Goal: Information Seeking & Learning: Learn about a topic

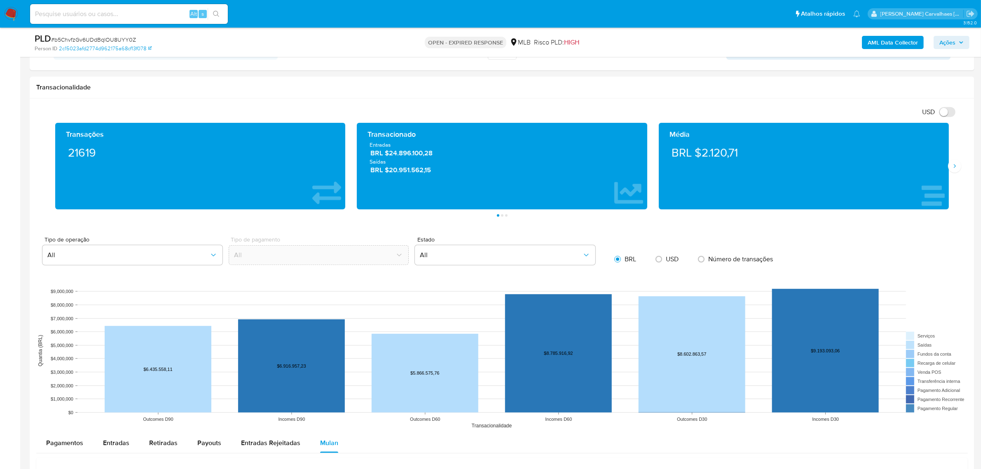
scroll to position [515, 0]
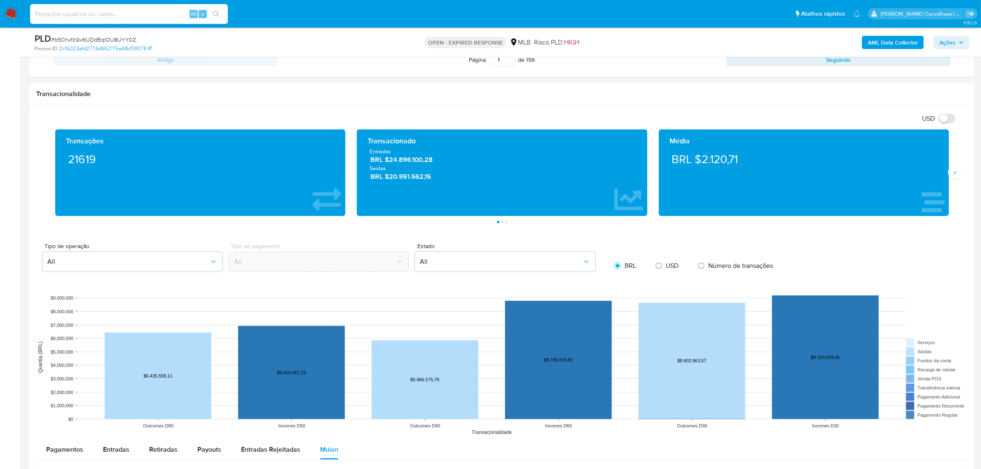
paste input "nGVfJsK5FnetkWoX9CgNrjkj"
type input "nGVfJsK5FnetkWoX9CgNrjkj"
click at [216, 7] on div "nGVfJsK5FnetkWoX9CgNrjkj Alt s" at bounding box center [129, 14] width 198 height 20
click at [32, 11] on input "nGVfJsK5FnetkWoX9CgNrjkj" at bounding box center [129, 14] width 198 height 11
click at [217, 9] on button "search-icon" at bounding box center [216, 14] width 17 height 12
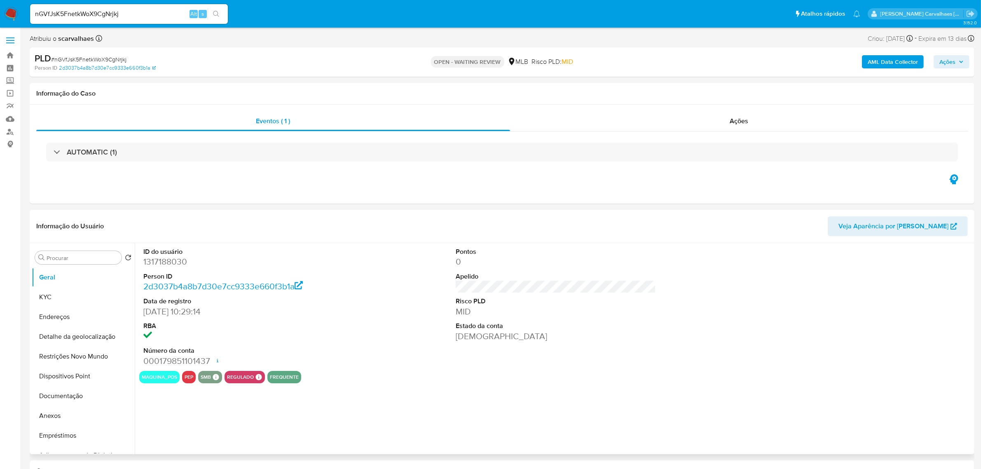
select select "10"
click at [83, 414] on button "Anexos" at bounding box center [80, 416] width 96 height 20
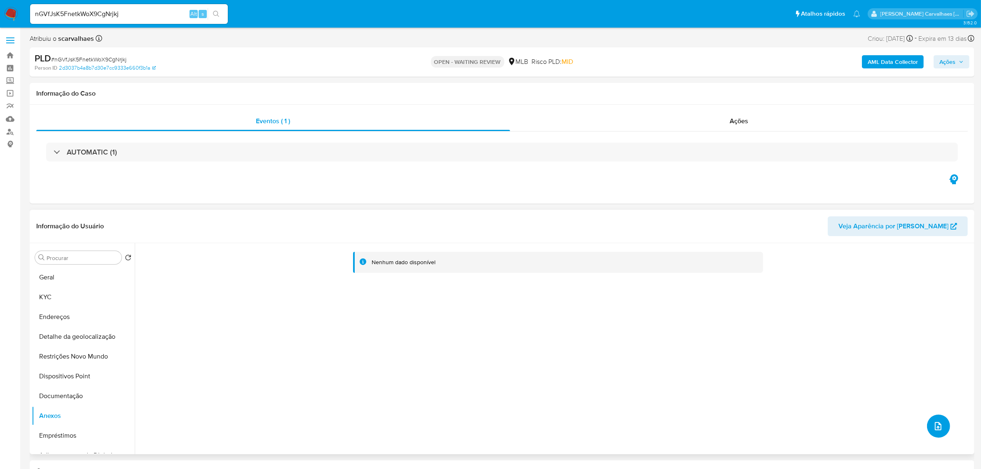
click at [936, 419] on button "upload-file" at bounding box center [938, 426] width 23 height 23
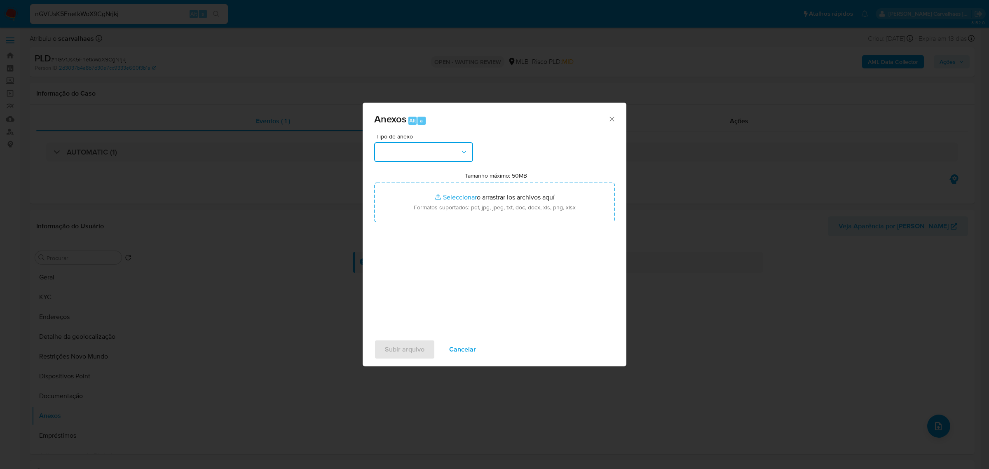
click at [465, 154] on icon "button" at bounding box center [464, 152] width 8 height 8
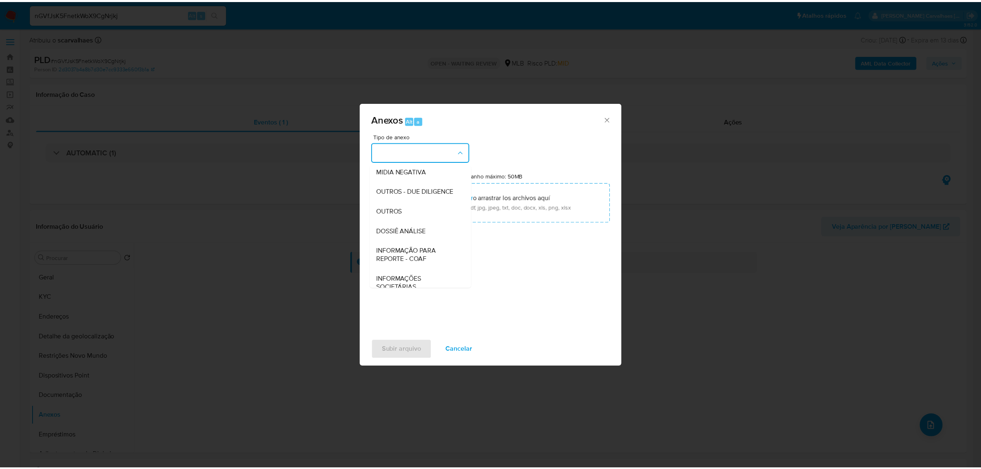
scroll to position [103, 0]
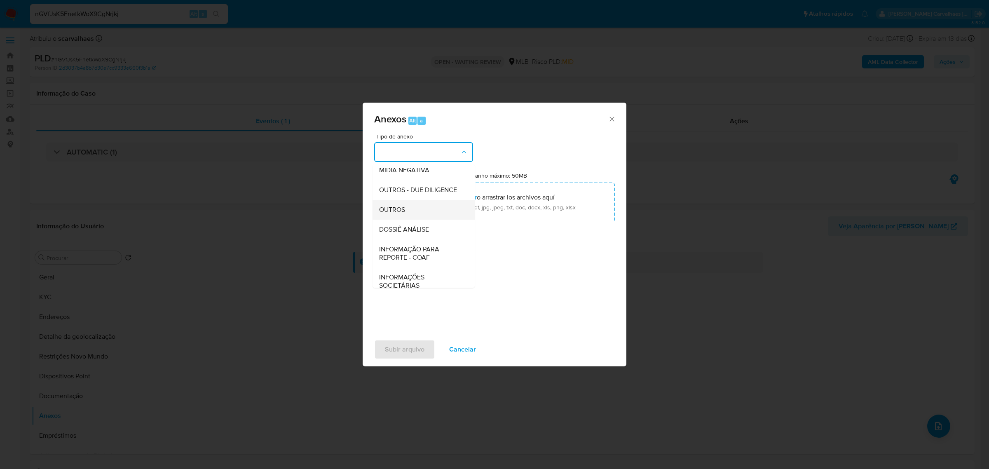
click at [401, 213] on span "OUTROS" at bounding box center [392, 209] width 26 height 8
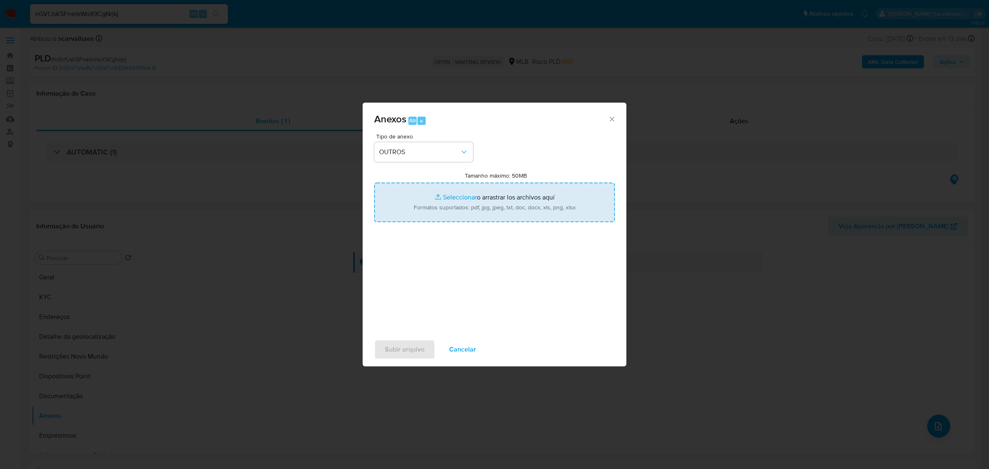
click at [456, 197] on input "Tamanho máximo: 50MB Seleccionar archivos" at bounding box center [494, 203] width 241 height 40
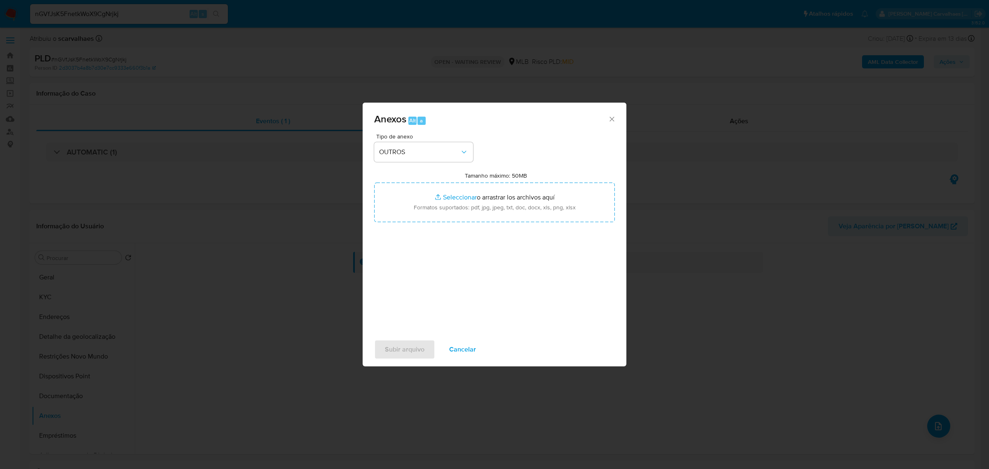
type input "C:\fakepath\SAR - xxxxx - CPF 46838109808 - [PERSON_NAME] TARGAO DOS [PERSON_NA…"
click at [417, 349] on span "Subir arquivo" at bounding box center [405, 349] width 40 height 18
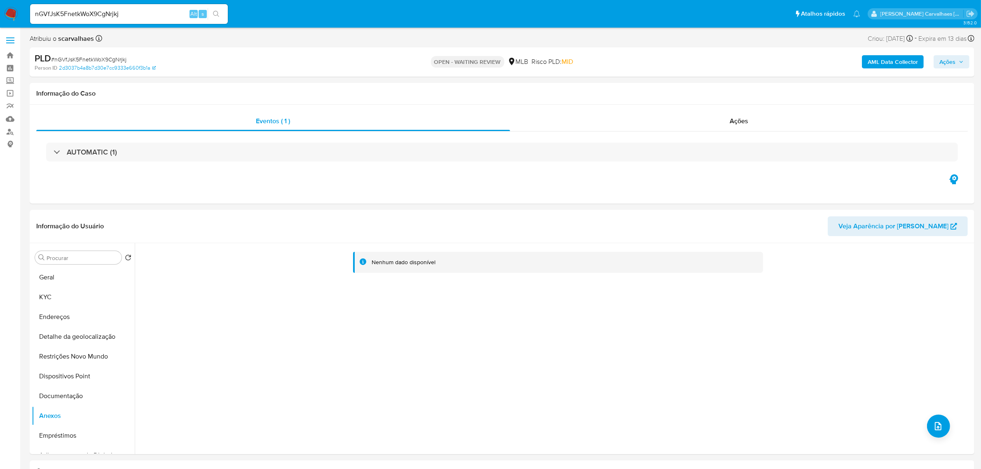
click at [952, 64] on span "Ações" at bounding box center [948, 61] width 16 height 13
click at [707, 89] on span "Resolução do caso" at bounding box center [713, 87] width 56 height 9
click at [718, 89] on span "Resolução do caso" at bounding box center [713, 87] width 56 height 9
click at [610, 86] on span "Enviar comentário" at bounding box center [618, 87] width 54 height 9
click at [703, 89] on span "Resolução do caso" at bounding box center [713, 87] width 56 height 9
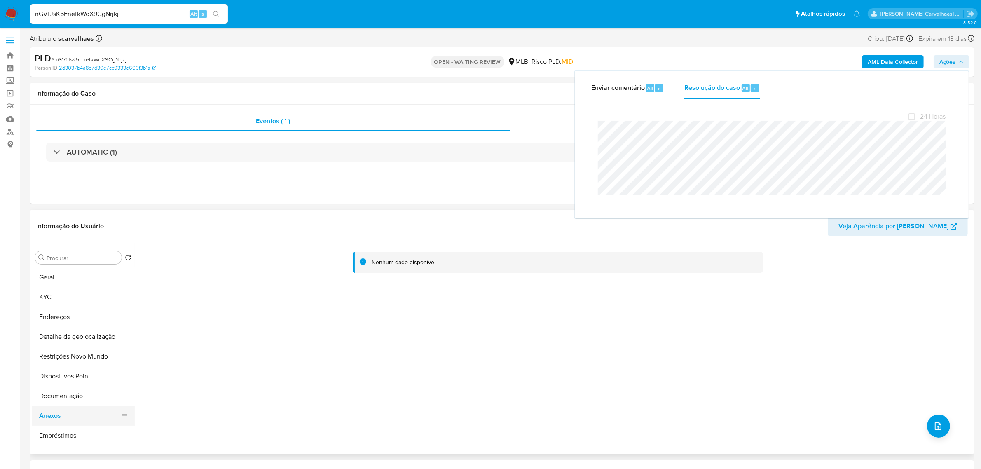
click at [48, 420] on button "Anexos" at bounding box center [80, 416] width 96 height 20
click at [64, 396] on button "Documentação" at bounding box center [80, 396] width 96 height 20
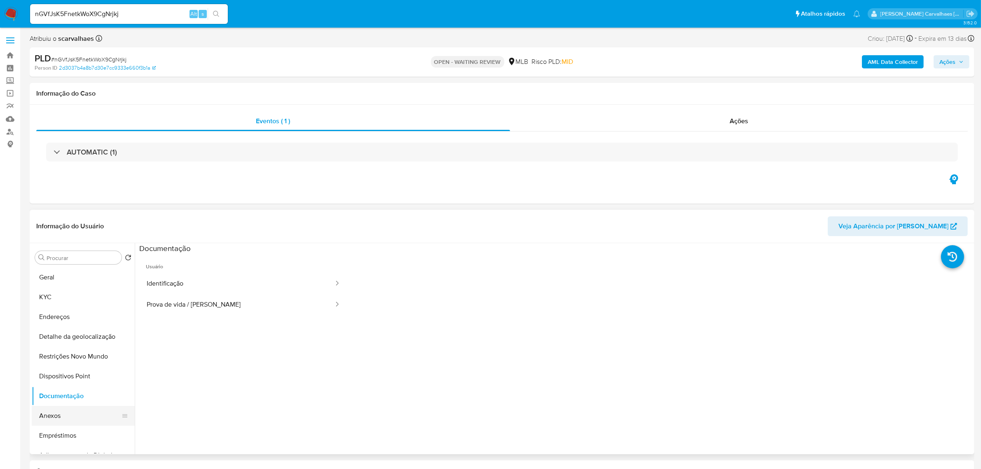
click at [76, 415] on button "Anexos" at bounding box center [80, 416] width 96 height 20
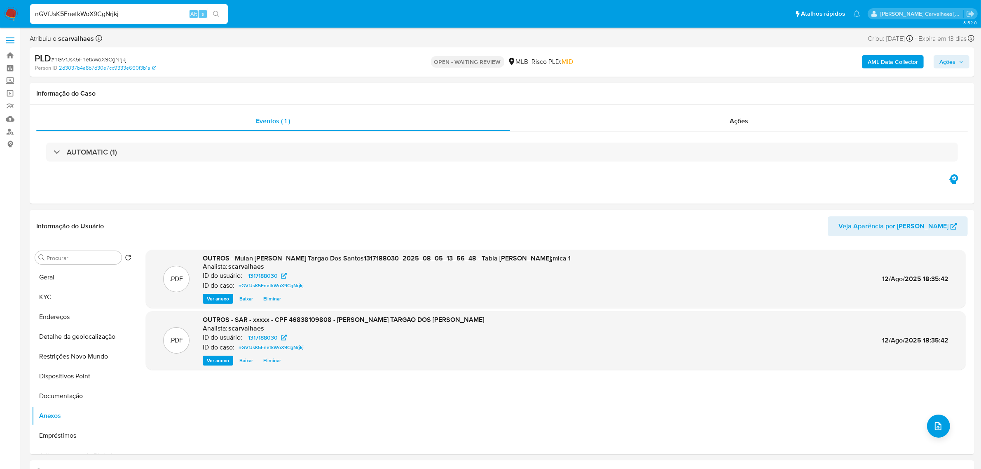
drag, startPoint x: 136, startPoint y: 12, endPoint x: 28, endPoint y: 15, distance: 108.0
click at [28, 15] on li "nGVfJsK5FnetkWoX9CgNrjkj Alt s" at bounding box center [129, 13] width 202 height 21
drag, startPoint x: 134, startPoint y: 21, endPoint x: 49, endPoint y: 20, distance: 84.9
click at [49, 20] on div "nGVfJsK5FnetkWoX9CgNrjkj Alt s" at bounding box center [129, 14] width 198 height 20
copy input
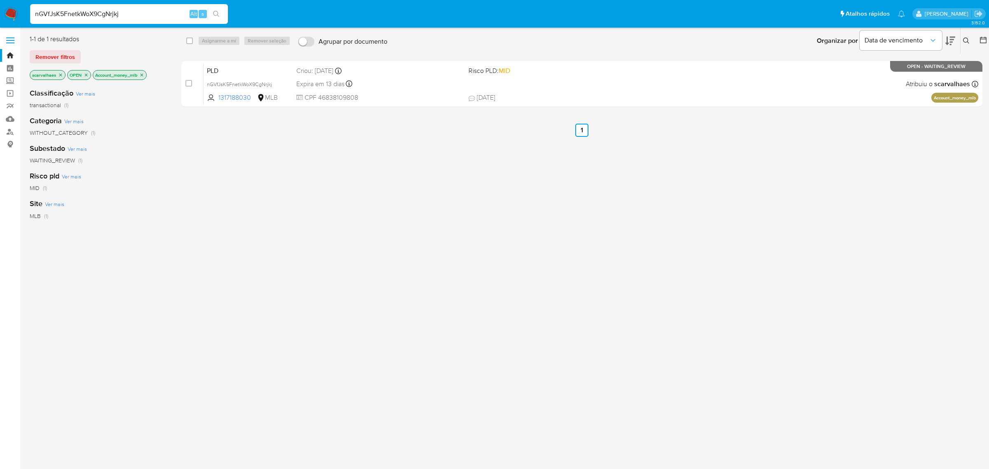
type input "nGVfJsK5FnetkWoX9CgNrjkj"
click at [213, 15] on icon "search-icon" at bounding box center [216, 14] width 7 height 7
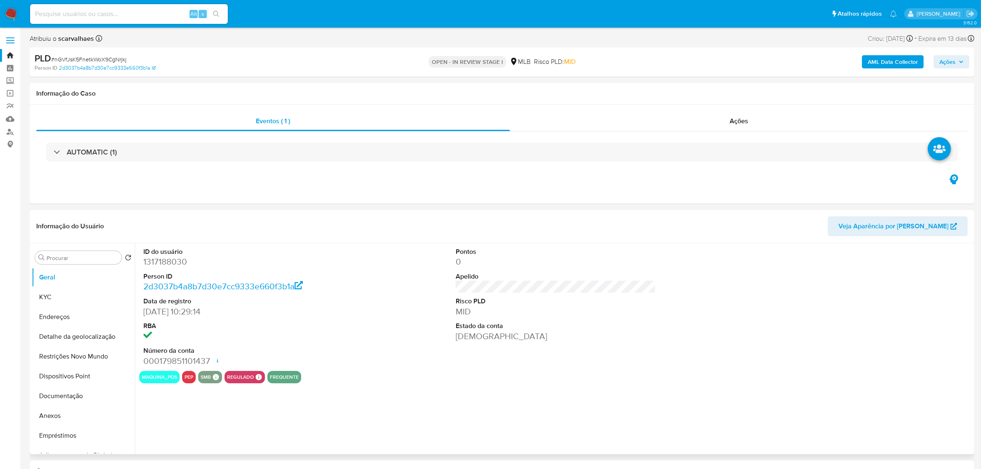
select select "10"
click at [73, 415] on button "Anexos" at bounding box center [80, 416] width 96 height 20
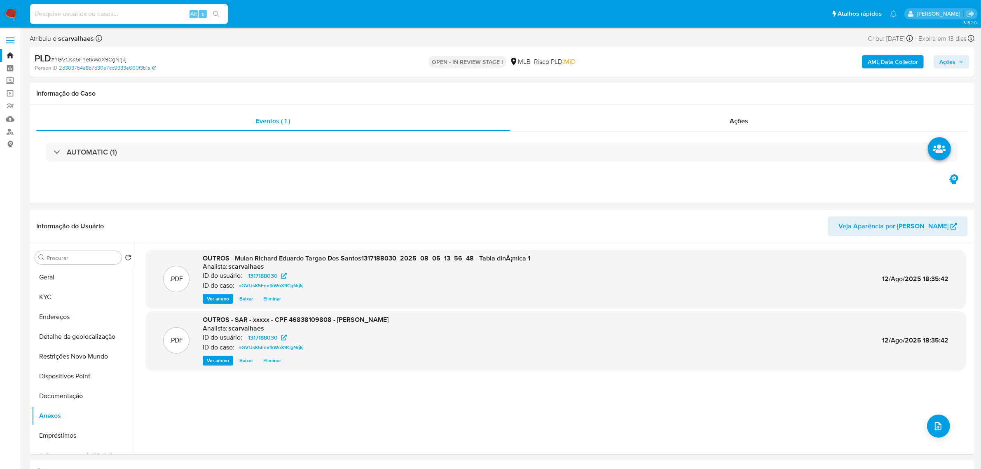
click at [946, 60] on span "Ações" at bounding box center [948, 61] width 16 height 13
click at [712, 87] on span "Resolução do caso" at bounding box center [713, 87] width 56 height 9
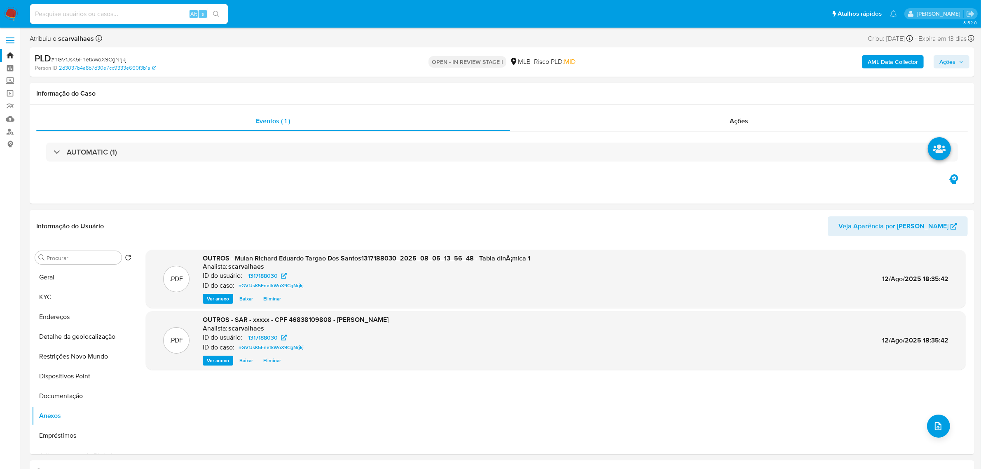
click at [943, 60] on span "Ações" at bounding box center [948, 61] width 16 height 13
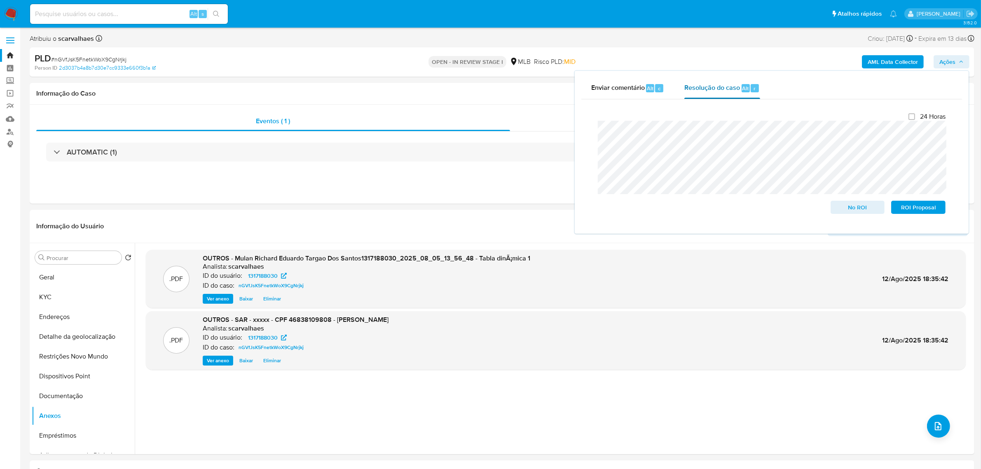
click at [716, 87] on span "Resolução do caso" at bounding box center [713, 87] width 56 height 9
click at [592, 132] on div "24 Horas No ROI ROI Proposal" at bounding box center [771, 163] width 361 height 115
click at [910, 205] on span "ROI Proposal" at bounding box center [918, 208] width 43 height 12
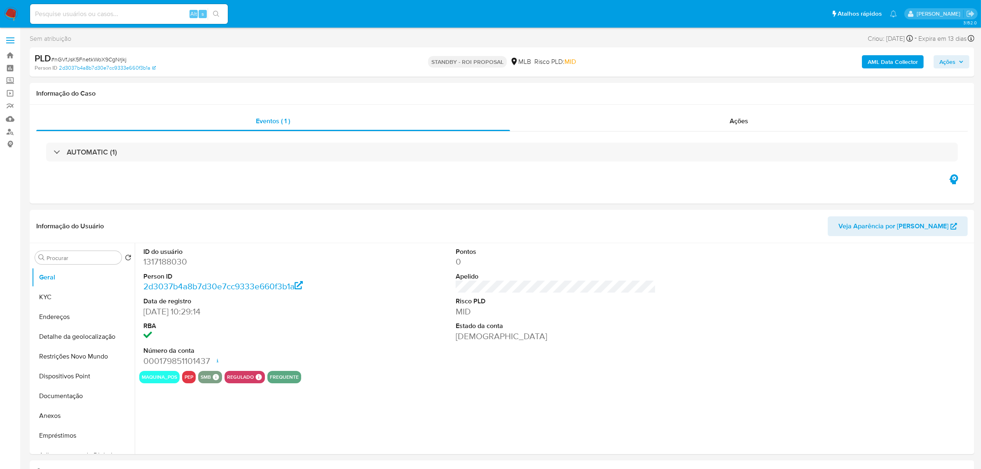
select select "10"
click at [110, 11] on input at bounding box center [129, 14] width 198 height 11
paste input "uxQcbKFn6gthUKr6fa86osbi"
type input "uxQcbKFn6gthUKr6fa86osbi"
click at [212, 12] on button "search-icon" at bounding box center [216, 14] width 17 height 12
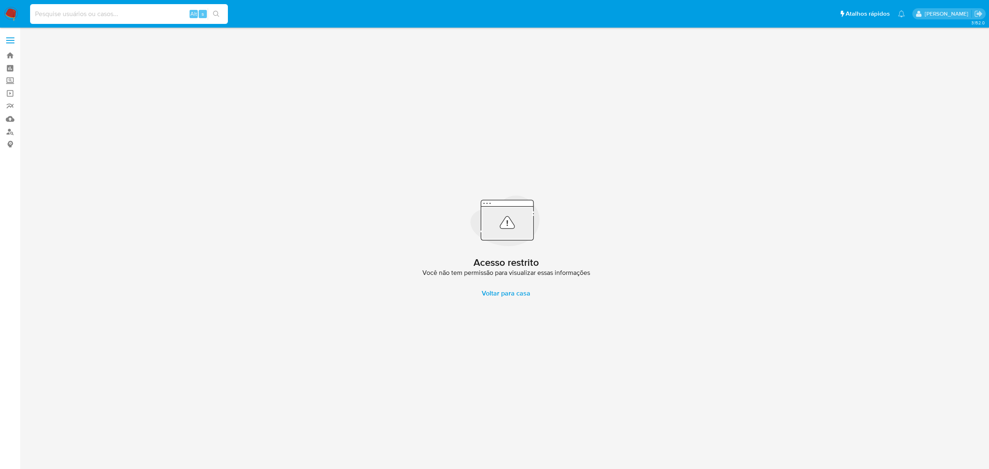
click at [70, 12] on input at bounding box center [129, 14] width 198 height 11
paste input "uxQcbKFn6gthUKr6fa86osbi"
click at [31, 9] on input "uxQcbKFn6gthUKr6fa86osbi" at bounding box center [129, 14] width 198 height 11
type input "uxQcbKFn6gthUKr6fa86osbi"
click at [221, 11] on button "search-icon" at bounding box center [216, 14] width 17 height 12
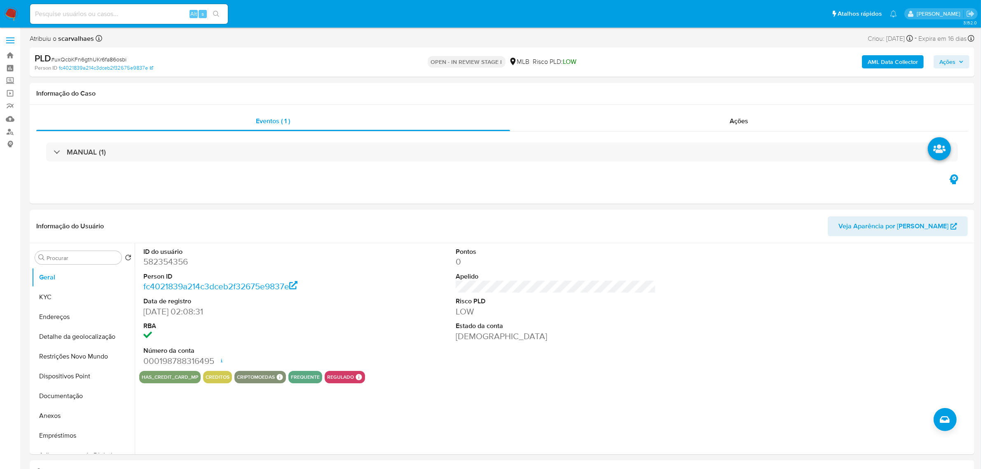
select select "10"
click at [58, 418] on button "Anexos" at bounding box center [80, 416] width 96 height 20
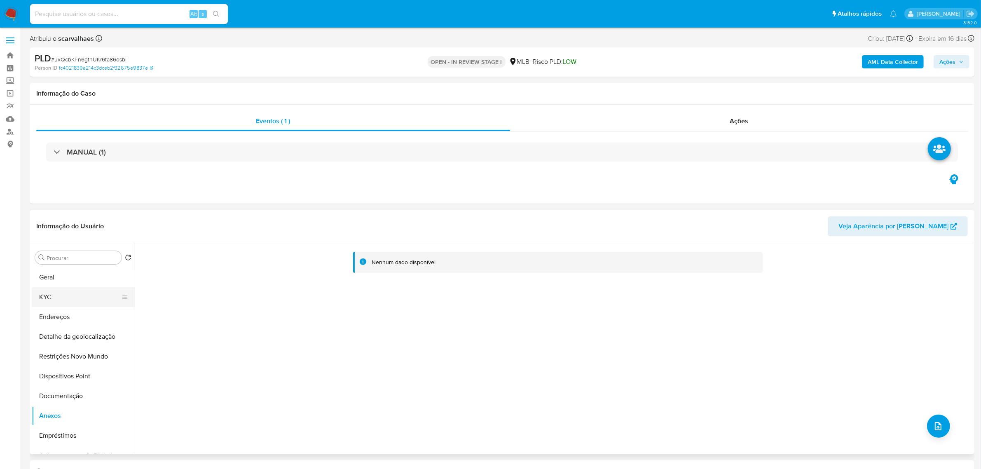
click at [56, 294] on button "KYC" at bounding box center [80, 297] width 96 height 20
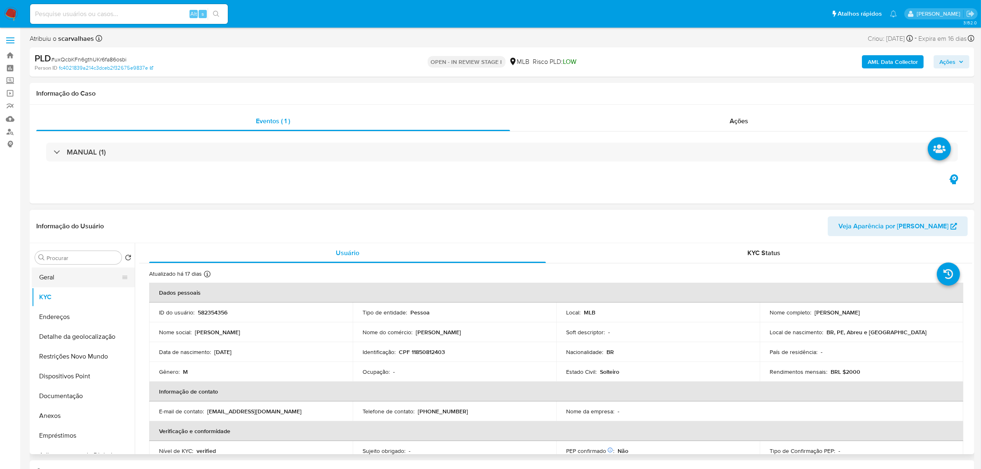
click at [68, 272] on button "Geral" at bounding box center [80, 277] width 96 height 20
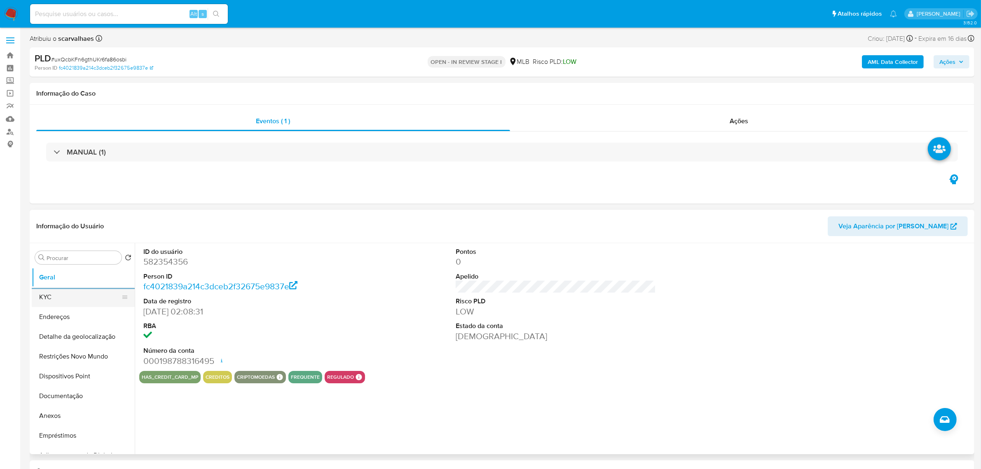
click at [52, 293] on button "KYC" at bounding box center [80, 297] width 96 height 20
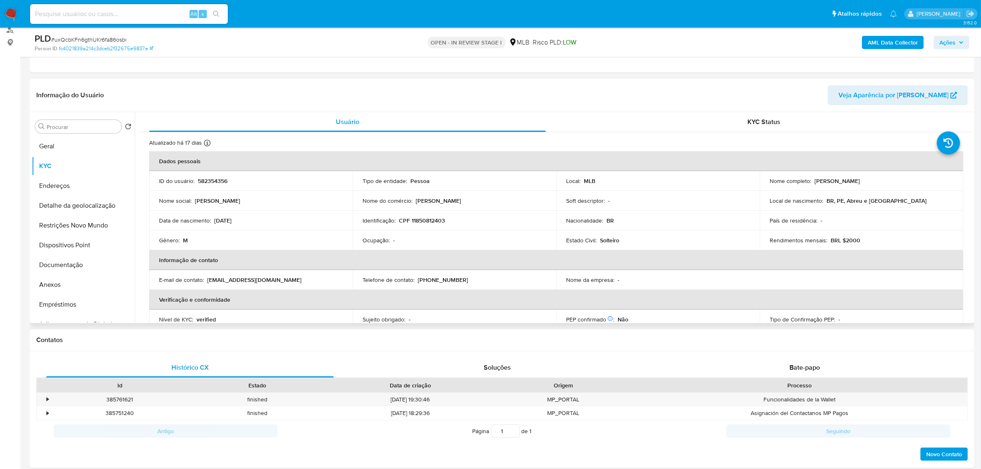
scroll to position [84, 0]
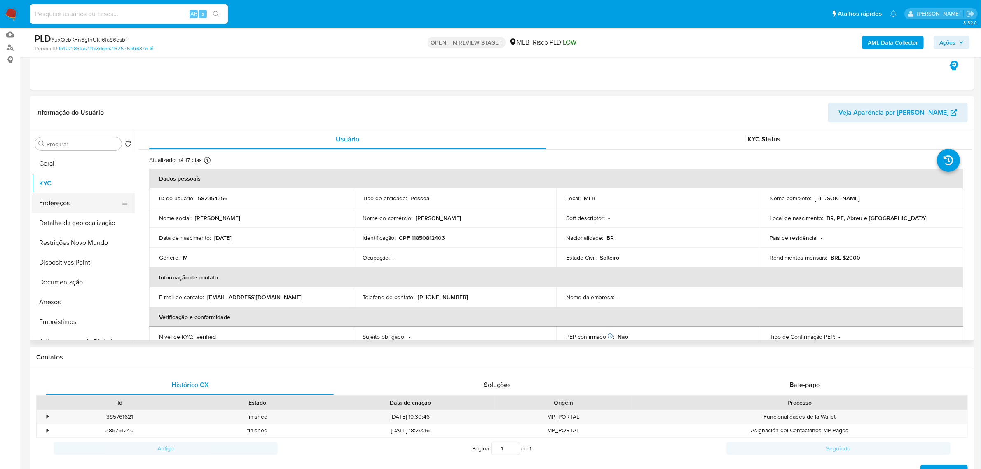
click at [63, 204] on button "Endereços" at bounding box center [80, 203] width 96 height 20
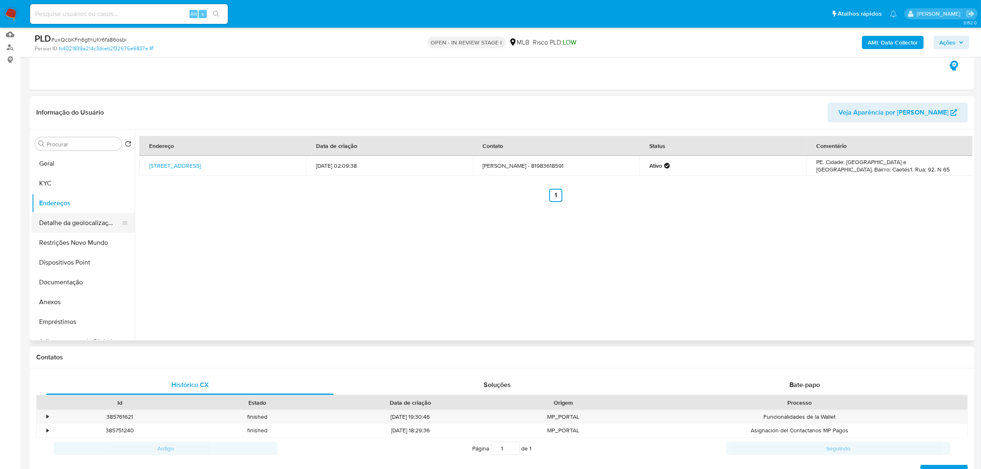
click at [87, 225] on button "Detalhe da geolocalização" at bounding box center [80, 223] width 96 height 20
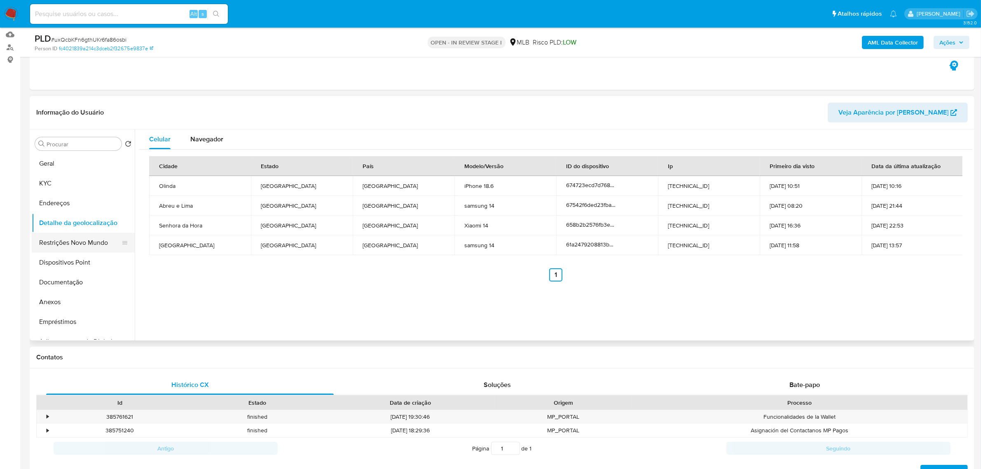
click at [63, 242] on button "Restrições Novo Mundo" at bounding box center [80, 243] width 96 height 20
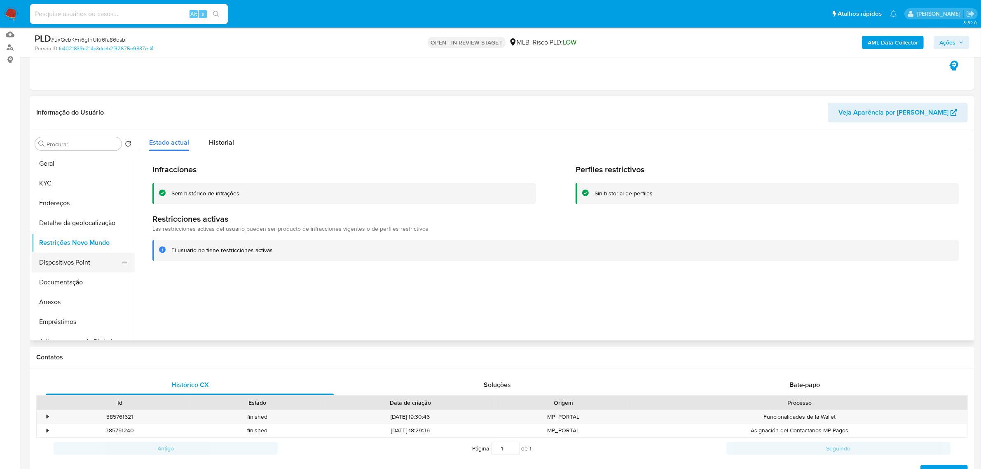
click at [82, 267] on button "Dispositivos Point" at bounding box center [80, 263] width 96 height 20
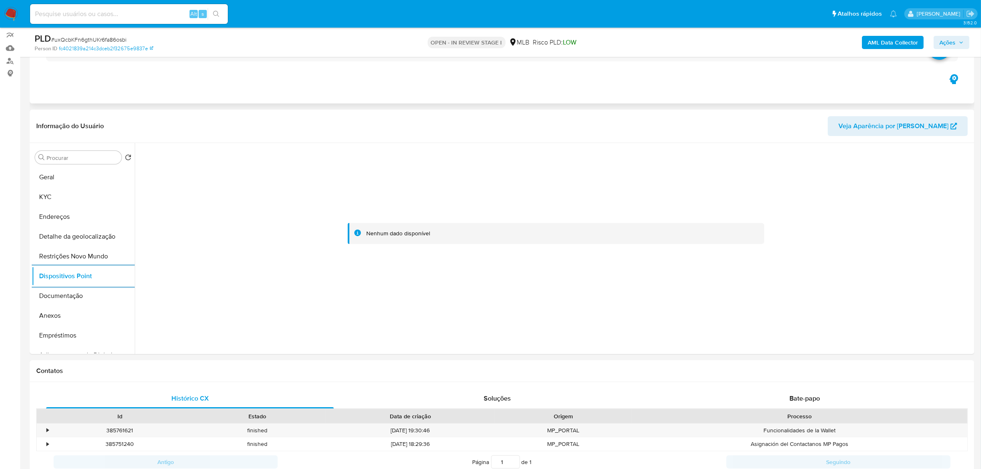
scroll to position [0, 0]
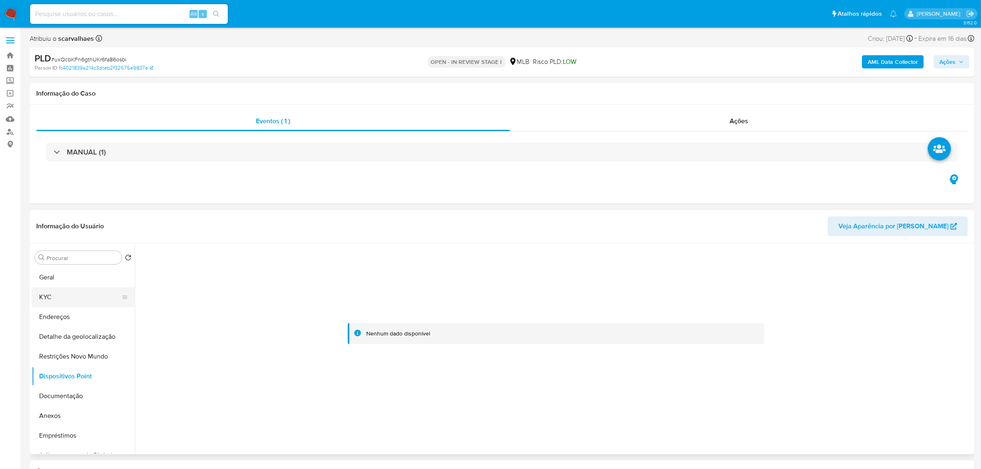
click at [61, 296] on button "KYC" at bounding box center [80, 297] width 96 height 20
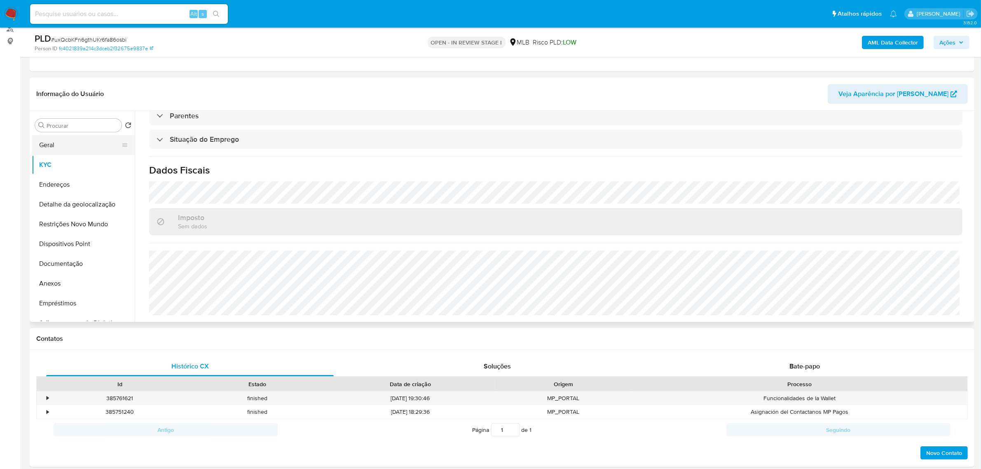
scroll to position [52, 0]
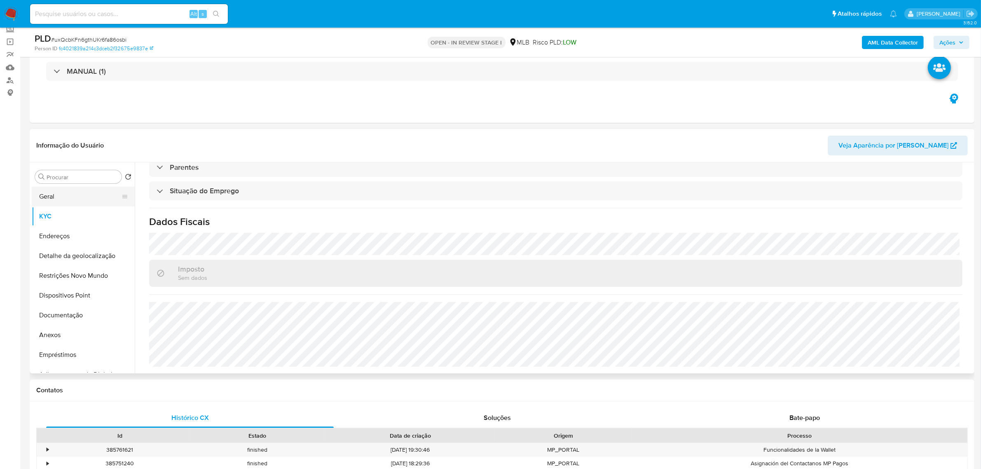
click at [66, 195] on button "Geral" at bounding box center [80, 197] width 96 height 20
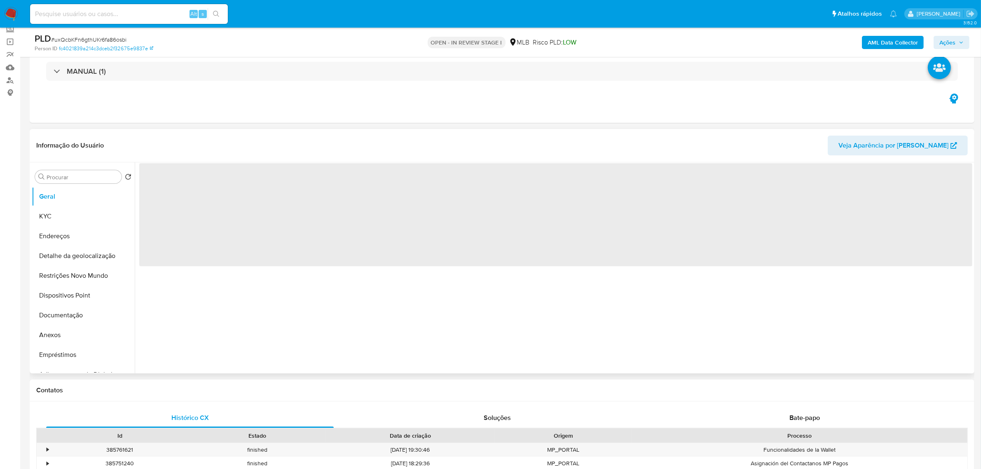
scroll to position [0, 0]
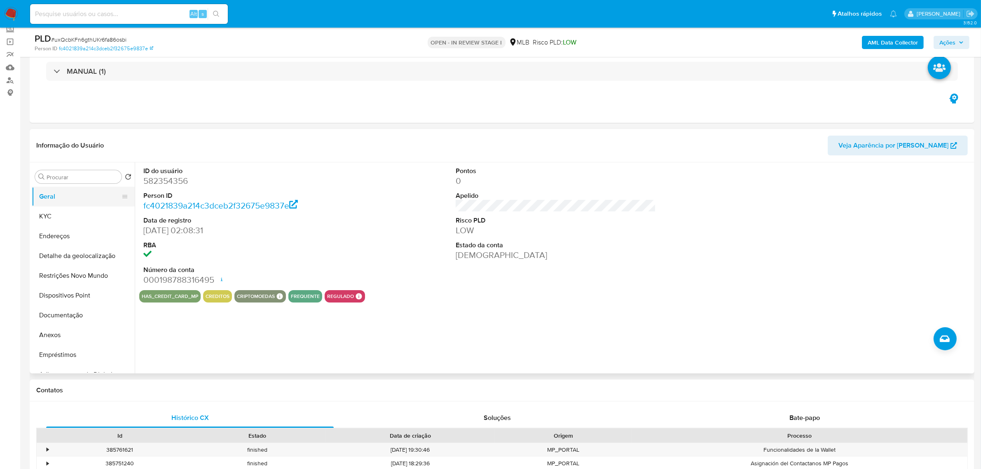
click at [75, 202] on button "Geral" at bounding box center [80, 197] width 96 height 20
click at [78, 312] on button "Documentação" at bounding box center [80, 315] width 96 height 20
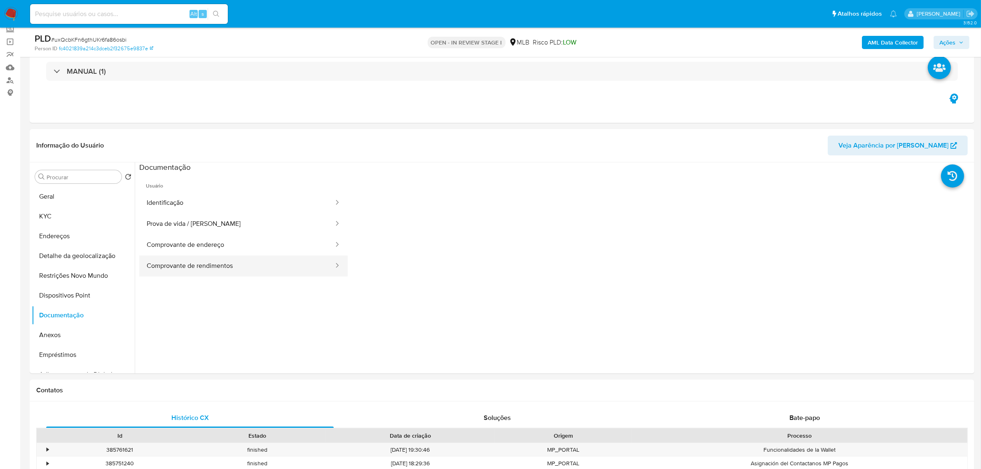
click at [236, 269] on button "Comprovante de rendimentos" at bounding box center [236, 266] width 195 height 21
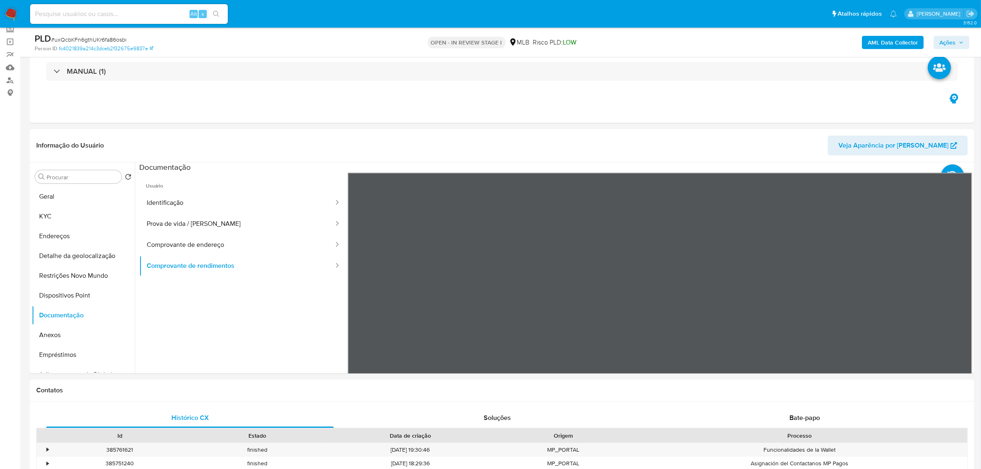
click at [584, 131] on div "Informação do Usuário Veja Aparência por Pessoa Procurar Retornar ao pedido pad…" at bounding box center [502, 251] width 945 height 244
